Goal: Task Accomplishment & Management: Use online tool/utility

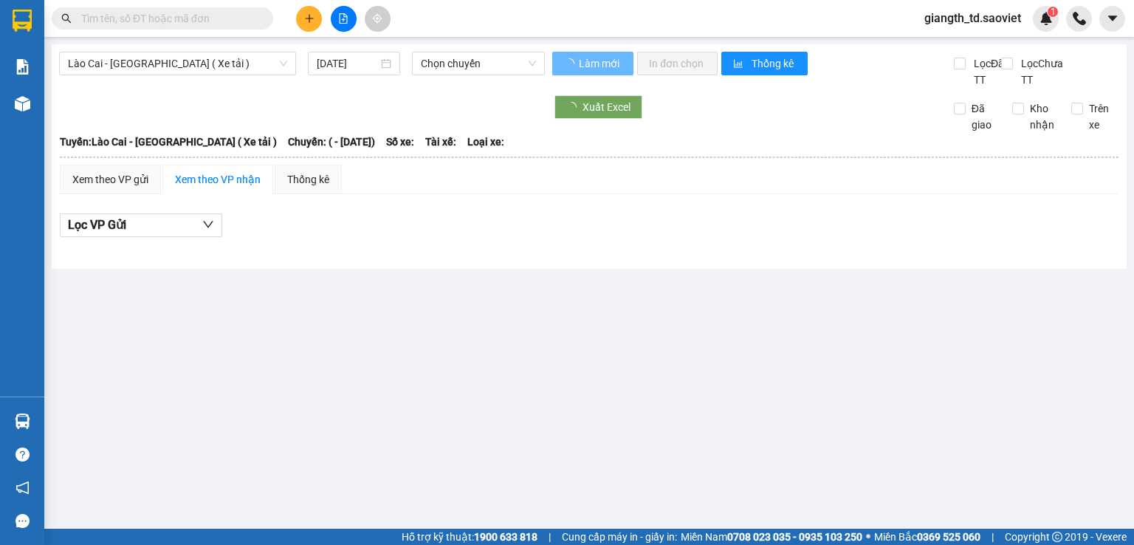
type input "[DATE]"
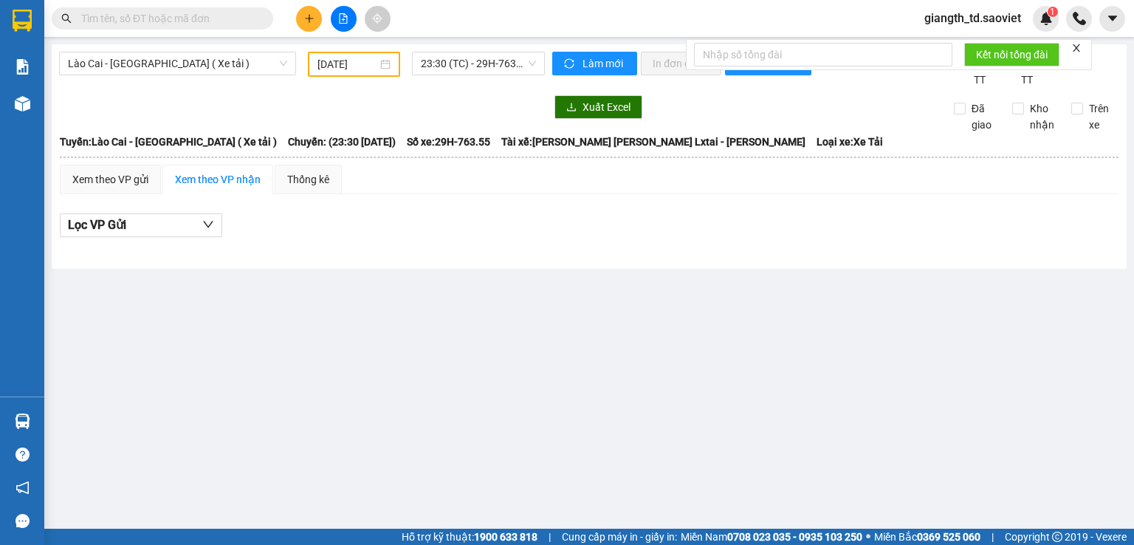
click at [183, 20] on input "text" at bounding box center [168, 18] width 174 height 16
paste input "0343941268"
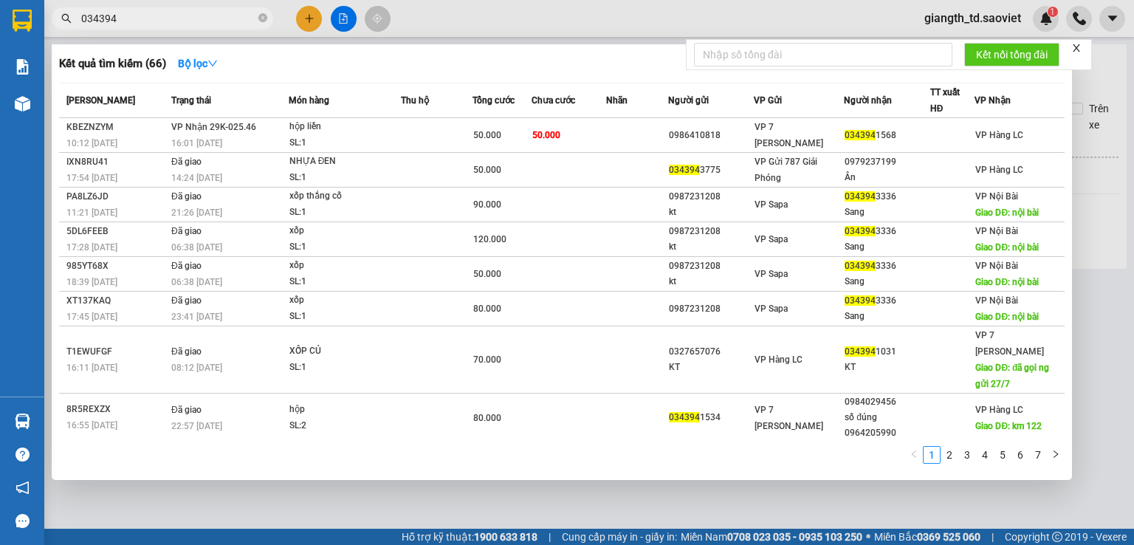
type input "034394"
click at [1082, 47] on icon "close" at bounding box center [1077, 48] width 10 height 10
click at [1082, 47] on div at bounding box center [567, 272] width 1134 height 545
click at [171, 15] on input "034394" at bounding box center [168, 18] width 174 height 16
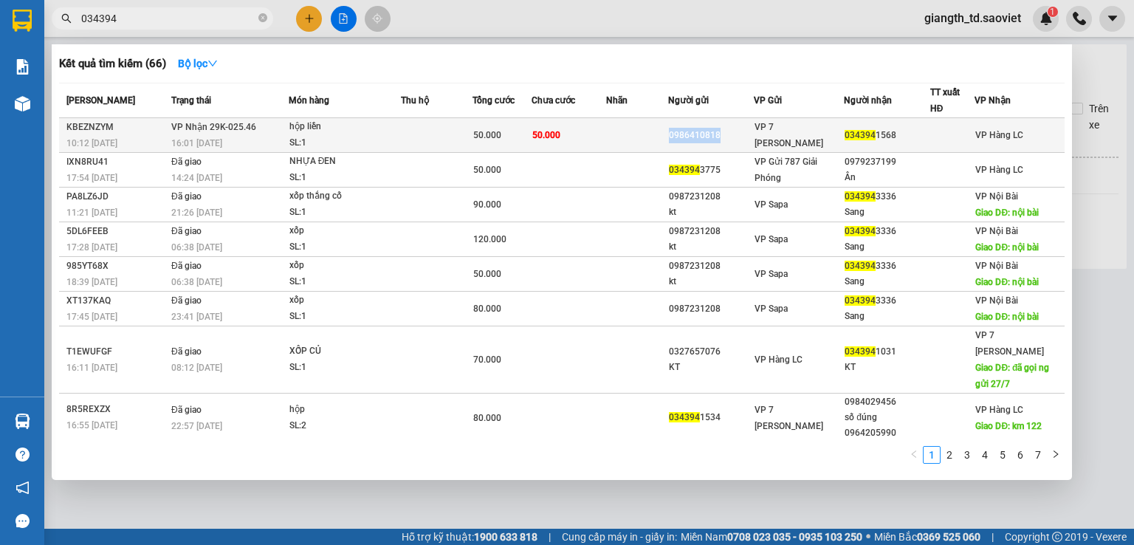
copy div "0986410818"
drag, startPoint x: 672, startPoint y: 128, endPoint x: 730, endPoint y: 131, distance: 57.7
click at [730, 131] on tr "KBEZNZYM 10:12 [DATE] [PERSON_NAME] 29K-025.46 16:01 [DATE] hộp [PERSON_NAME]: …" at bounding box center [562, 135] width 1006 height 35
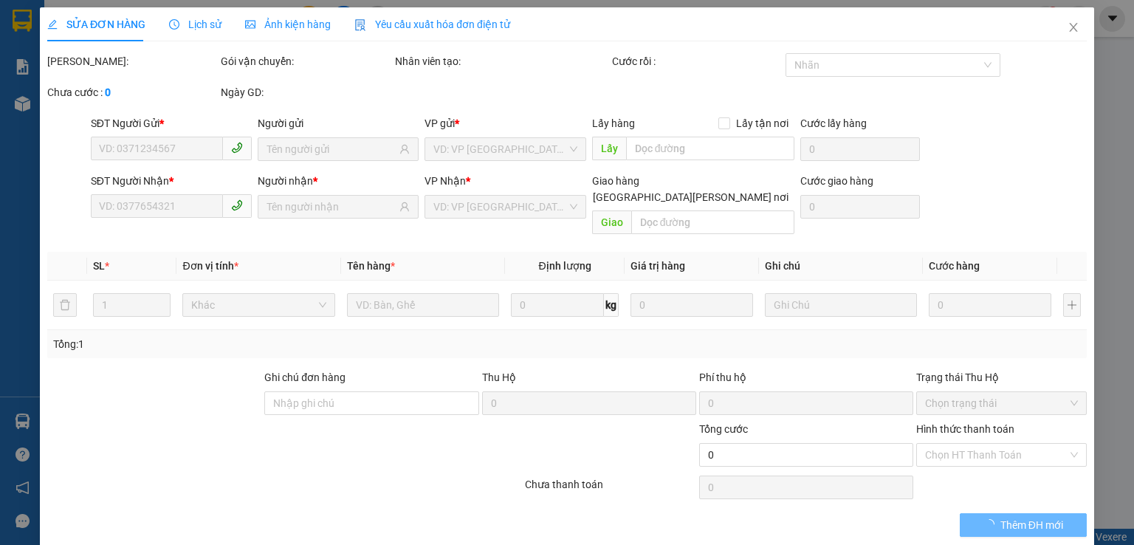
click at [143, 21] on div "SỬA ĐƠN HÀNG Lịch sử Ảnh kiện hàng Yêu cầu xuất hóa đơn điện tử" at bounding box center [278, 24] width 463 height 34
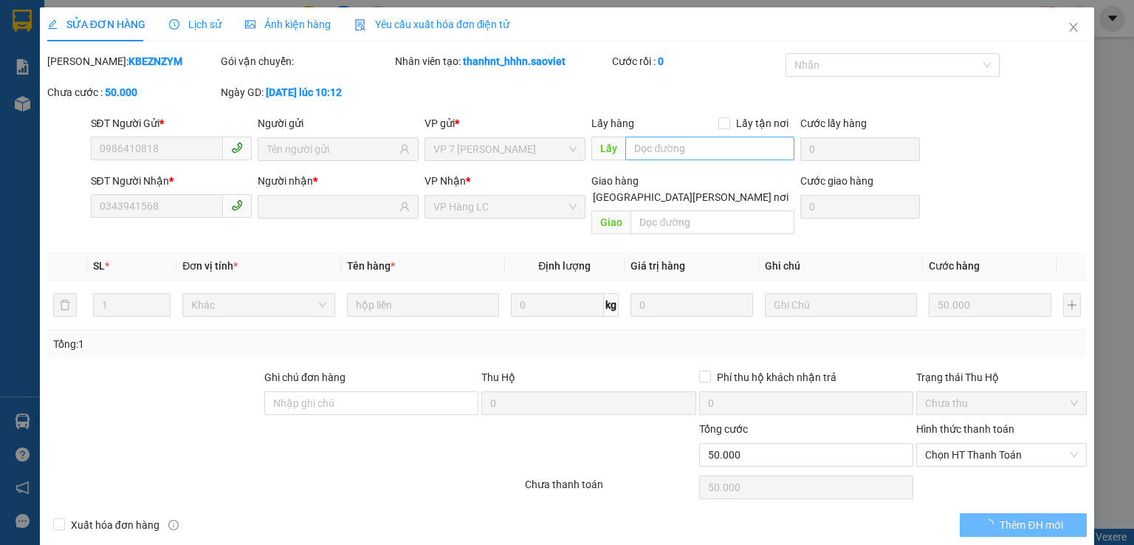
type input "0986410818"
type input "0343941568"
type input "50.000"
click at [1068, 29] on icon "close" at bounding box center [1074, 27] width 12 height 12
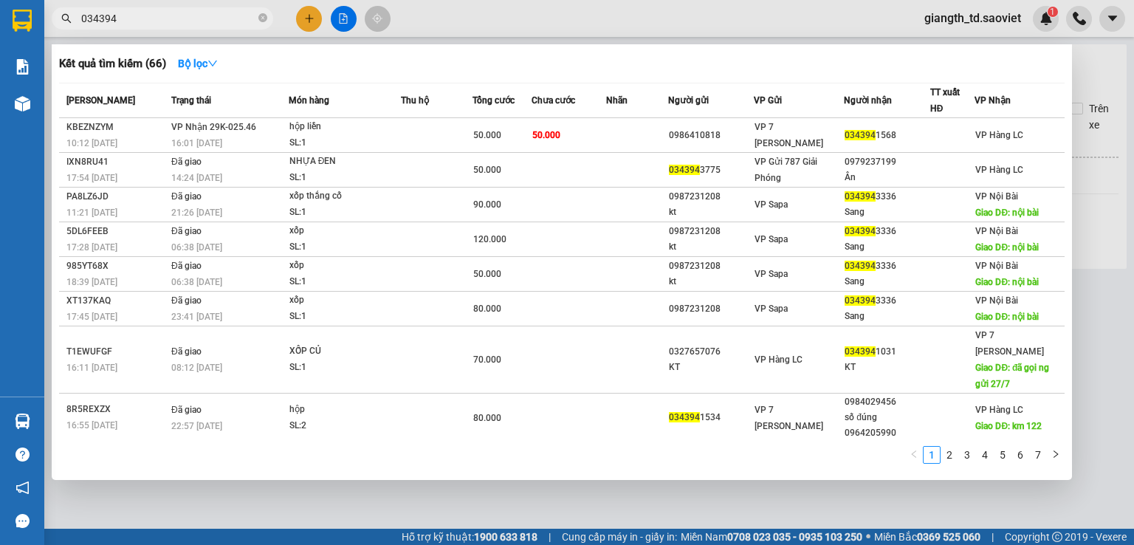
click at [157, 15] on input "034394" at bounding box center [168, 18] width 174 height 16
paste input "986410818"
type input "0986410818"
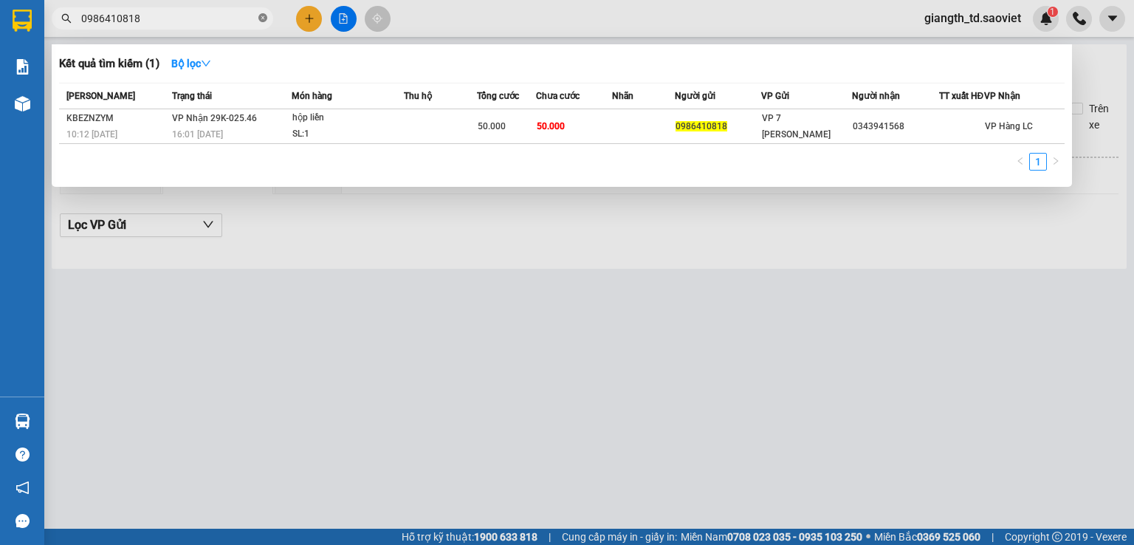
drag, startPoint x: 265, startPoint y: 16, endPoint x: 216, endPoint y: 4, distance: 50.0
click at [264, 15] on icon "close-circle" at bounding box center [262, 17] width 9 height 9
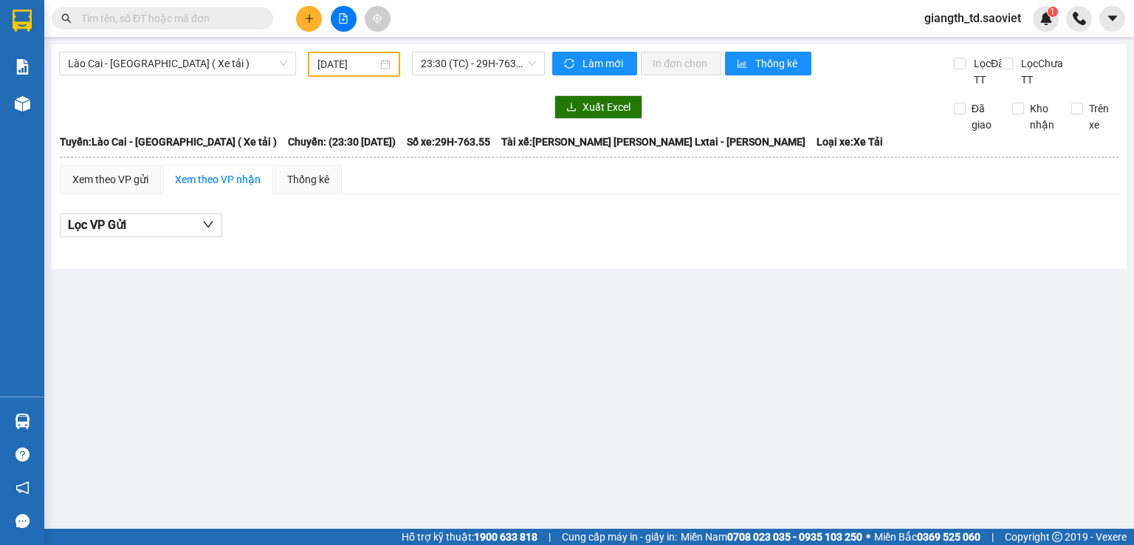
paste input "0915982587NGUYEN"
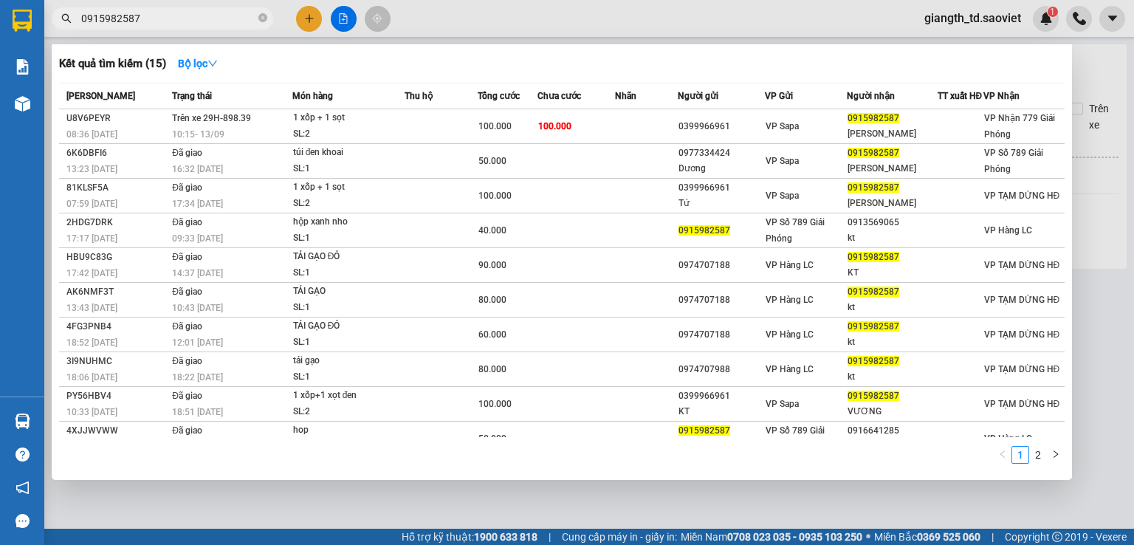
click at [177, 11] on input "0915982587" at bounding box center [168, 18] width 174 height 16
click at [177, 10] on input "0915982587" at bounding box center [168, 18] width 174 height 16
paste input "339666624"
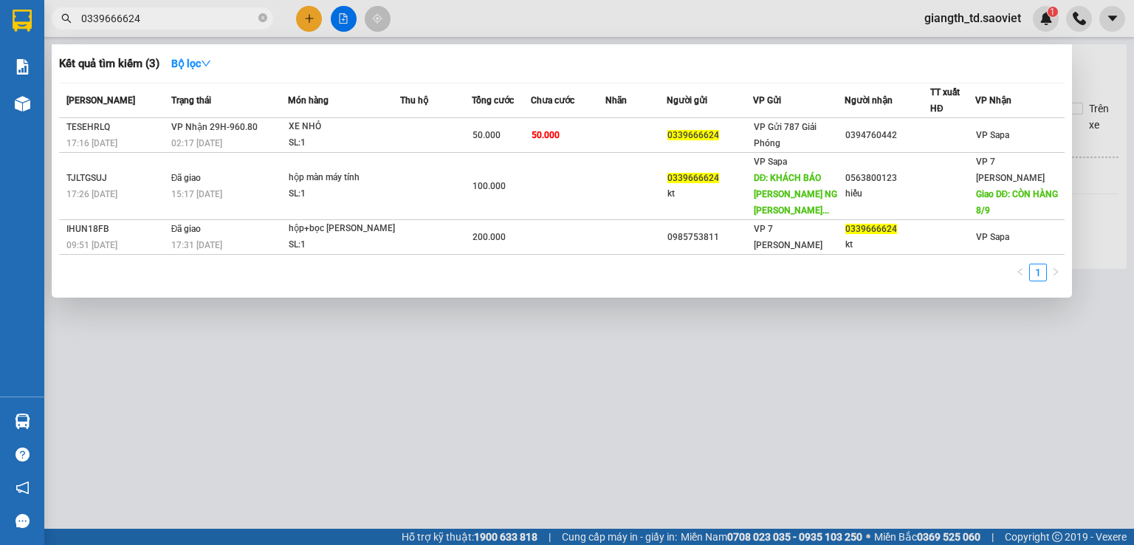
type input "0339666624"
click at [261, 16] on icon "close-circle" at bounding box center [262, 17] width 9 height 9
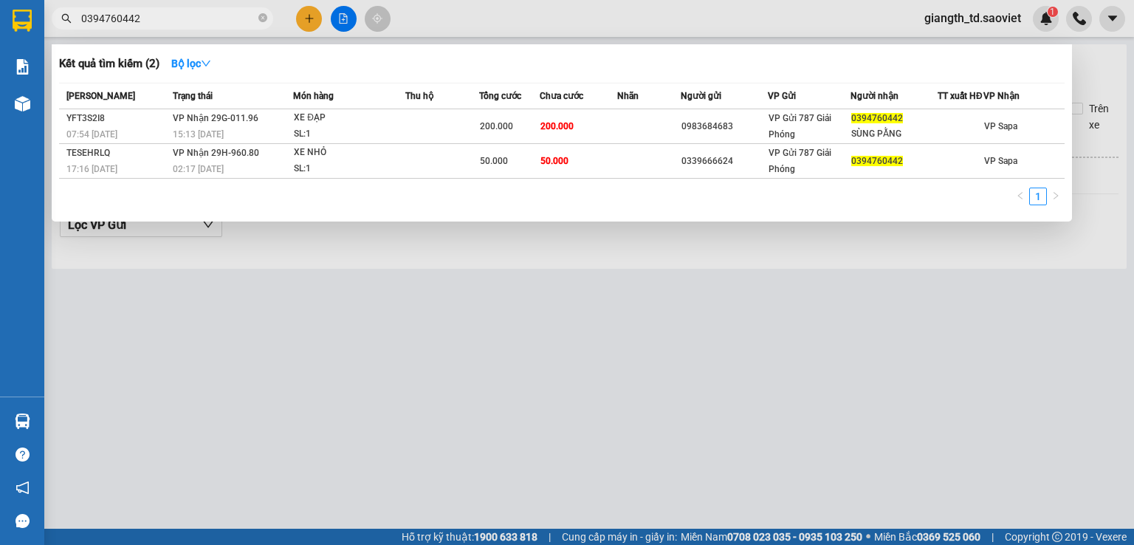
click at [131, 17] on input "0394760442" at bounding box center [168, 18] width 174 height 16
paste input "889606266Chi"
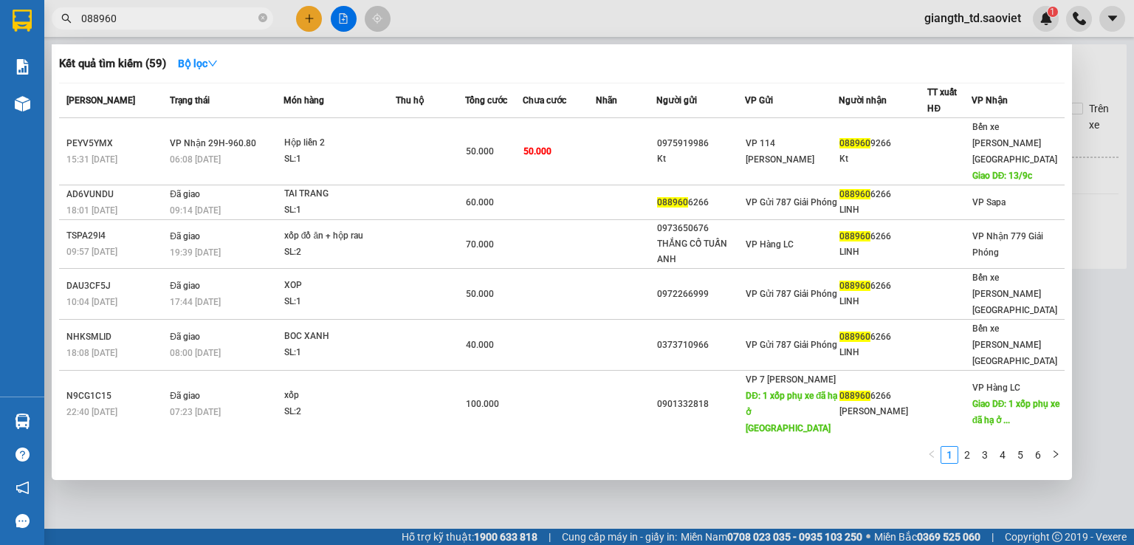
type input "088960"
